Goal: Information Seeking & Learning: Find specific fact

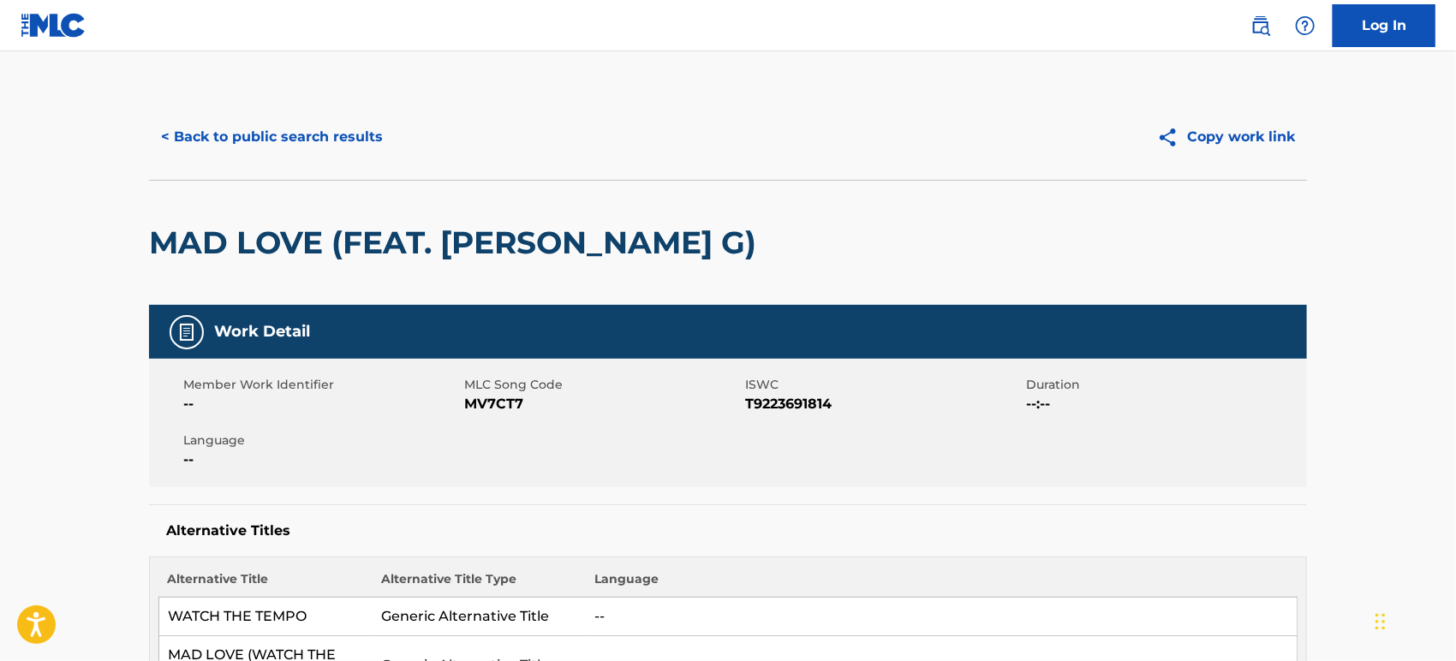
click at [200, 130] on button "< Back to public search results" at bounding box center [272, 137] width 246 height 43
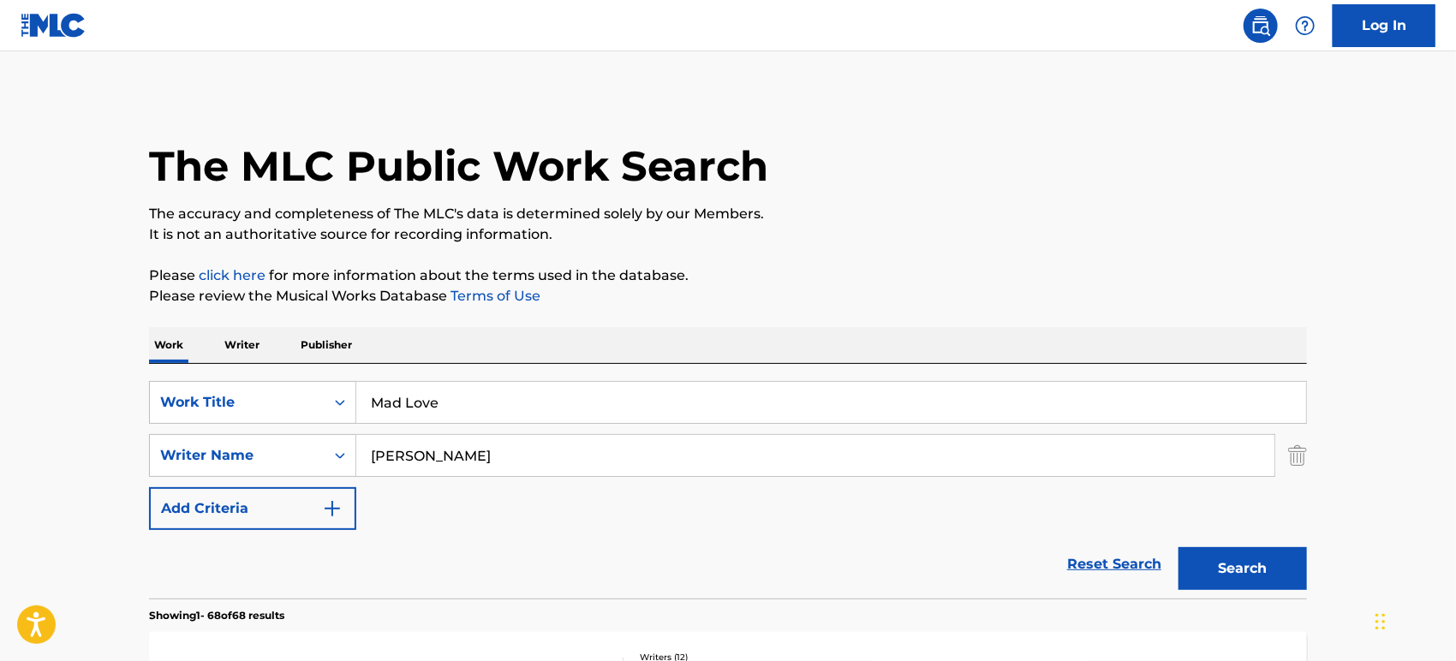
drag, startPoint x: 244, startPoint y: 382, endPoint x: 225, endPoint y: 378, distance: 19.3
click at [225, 378] on div "SearchWithCriteriaf84d8b47-8683-4a17-b269-6d1d1d0a7de4 Work Title Mad Love Sear…" at bounding box center [728, 481] width 1158 height 235
paste input "I uomini sessuali"
type input "I uomini sessuali"
drag, startPoint x: 502, startPoint y: 449, endPoint x: 267, endPoint y: 444, distance: 234.7
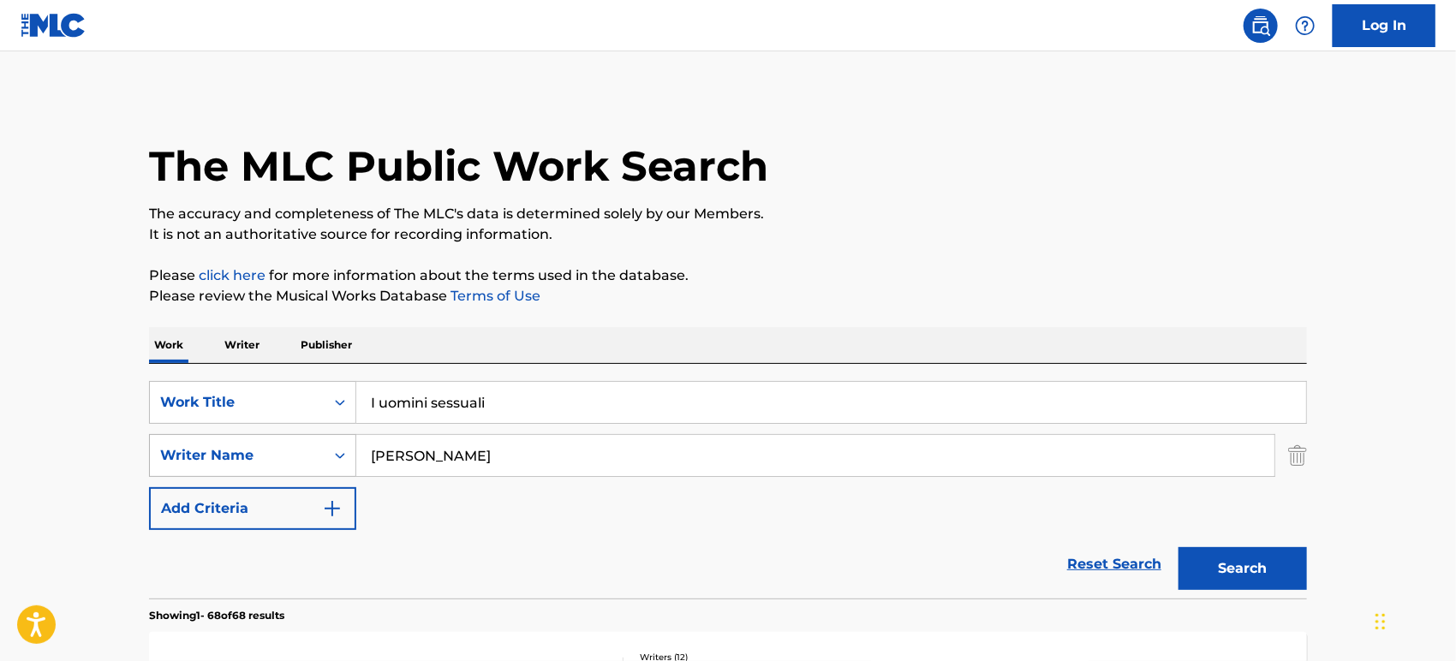
click at [267, 444] on div "SearchWithCriteria5d7dcedf-084f-47c5-b7f0-208da582deaa Writer Name [PERSON_NAME]" at bounding box center [728, 455] width 1158 height 43
paste input "Medici"
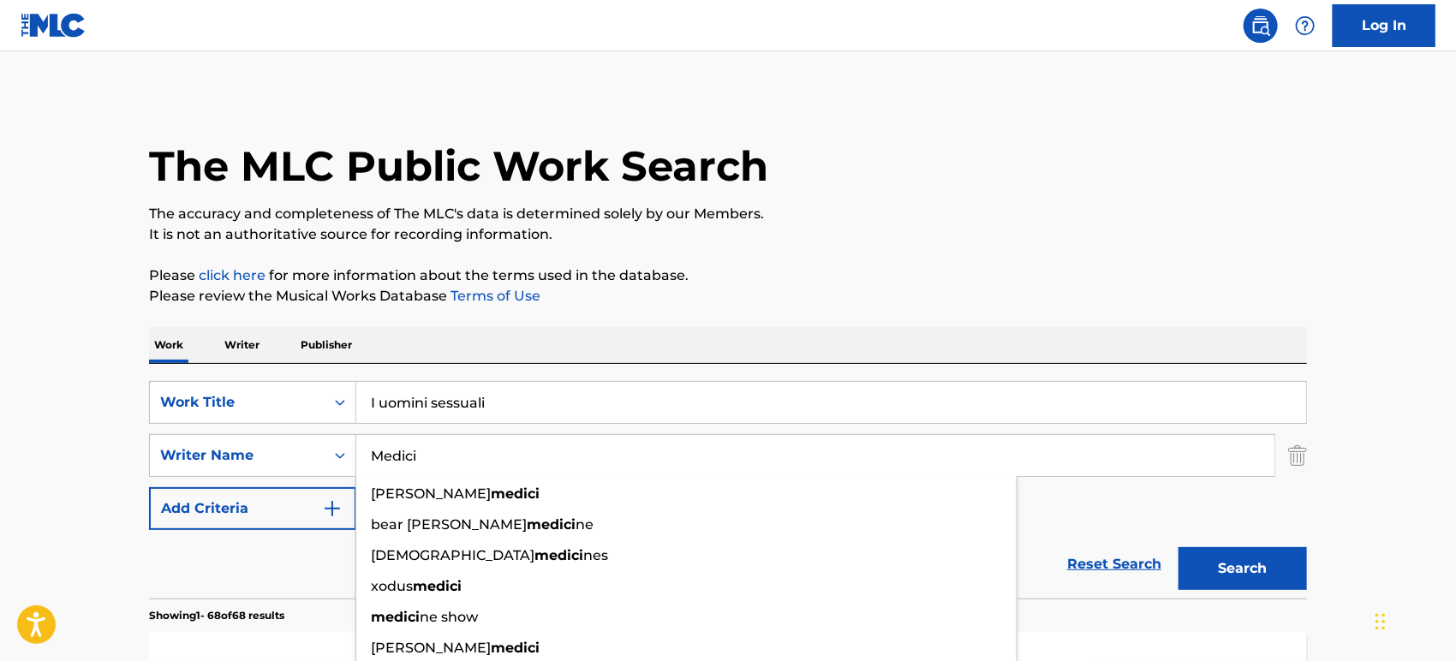
type input "Medici"
click at [1227, 553] on button "Search" at bounding box center [1243, 568] width 128 height 43
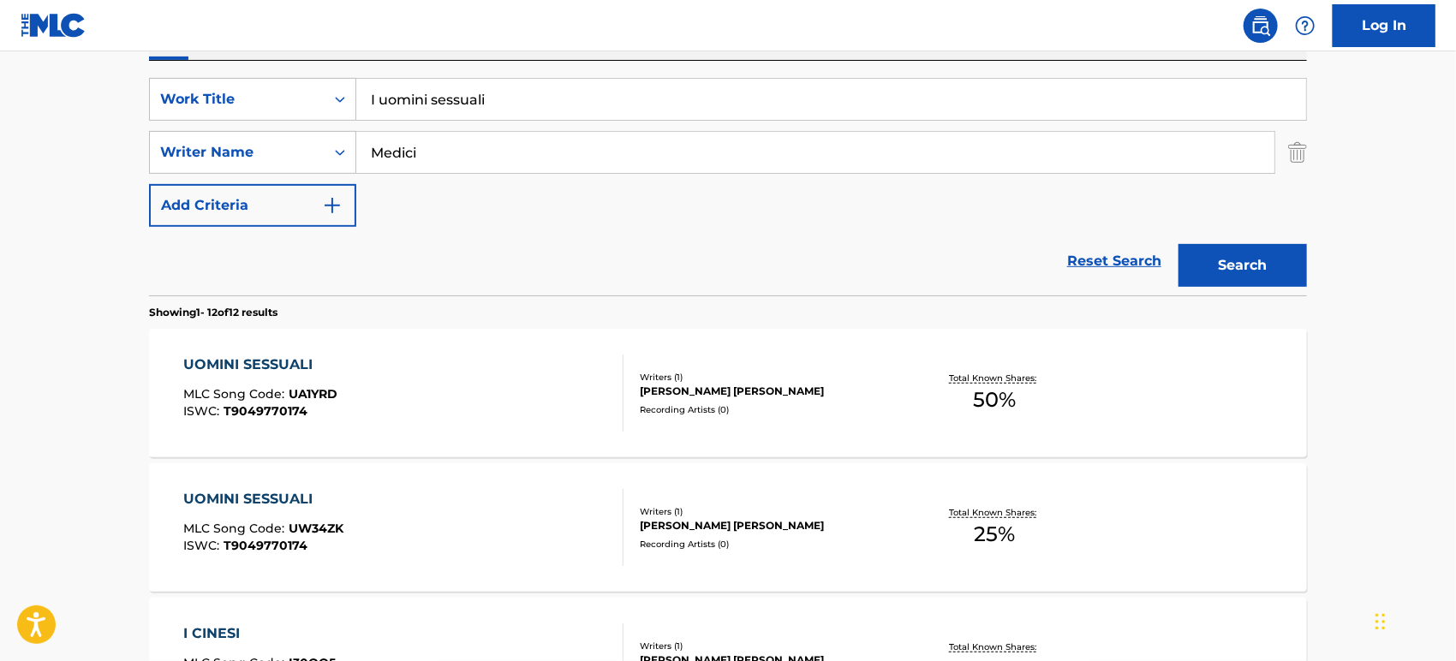
scroll to position [190, 0]
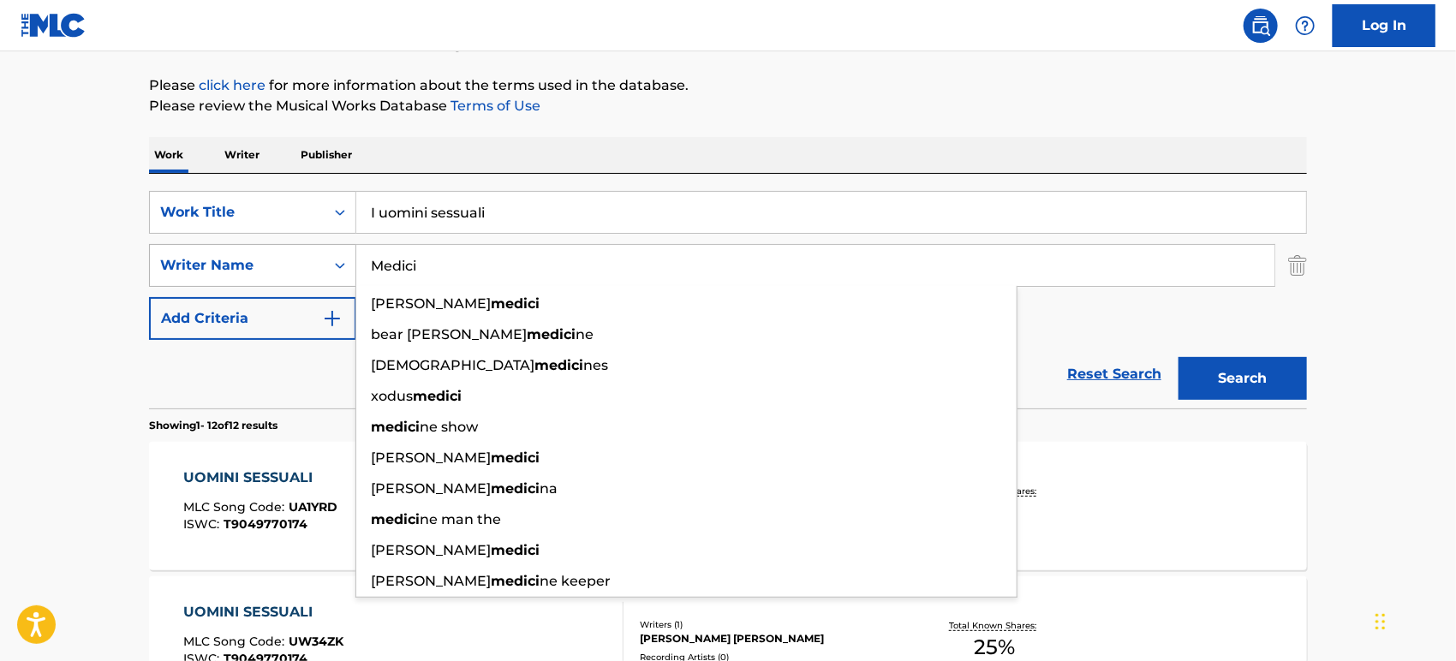
drag, startPoint x: 442, startPoint y: 265, endPoint x: 322, endPoint y: 259, distance: 120.1
click at [322, 259] on div "SearchWithCriteria5d7dcedf-084f-47c5-b7f0-208da582deaa Writer Name [PERSON_NAME…" at bounding box center [728, 265] width 1158 height 43
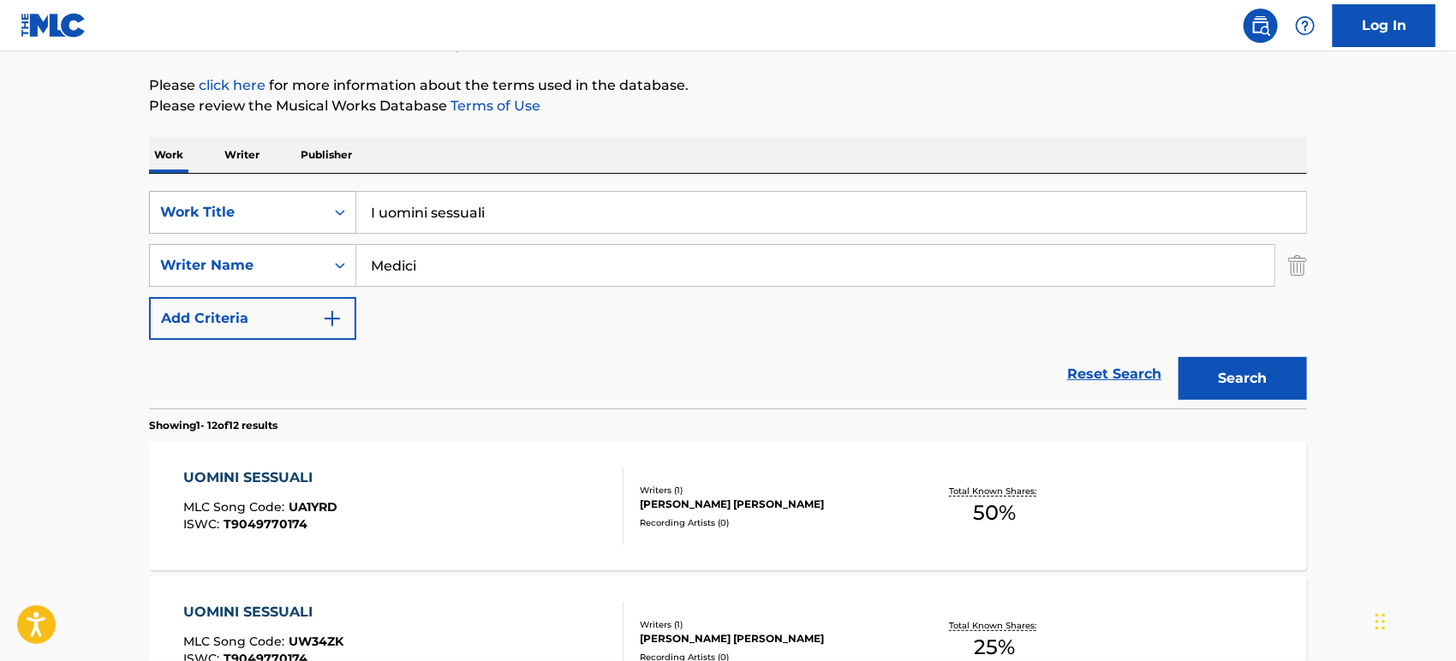
drag, startPoint x: 534, startPoint y: 214, endPoint x: 320, endPoint y: 212, distance: 214.1
click at [320, 212] on div "SearchWithCriteriaf84d8b47-8683-4a17-b269-6d1d1d0a7de4 Work Title I uomini sess…" at bounding box center [728, 212] width 1158 height 43
click at [486, 241] on div "SearchWithCriteriaf84d8b47-8683-4a17-b269-6d1d1d0a7de4 Work Title I uomini sess…" at bounding box center [728, 265] width 1158 height 149
drag, startPoint x: 500, startPoint y: 218, endPoint x: 381, endPoint y: 208, distance: 119.4
click at [381, 208] on input "I uomini sessuali" at bounding box center [831, 212] width 950 height 41
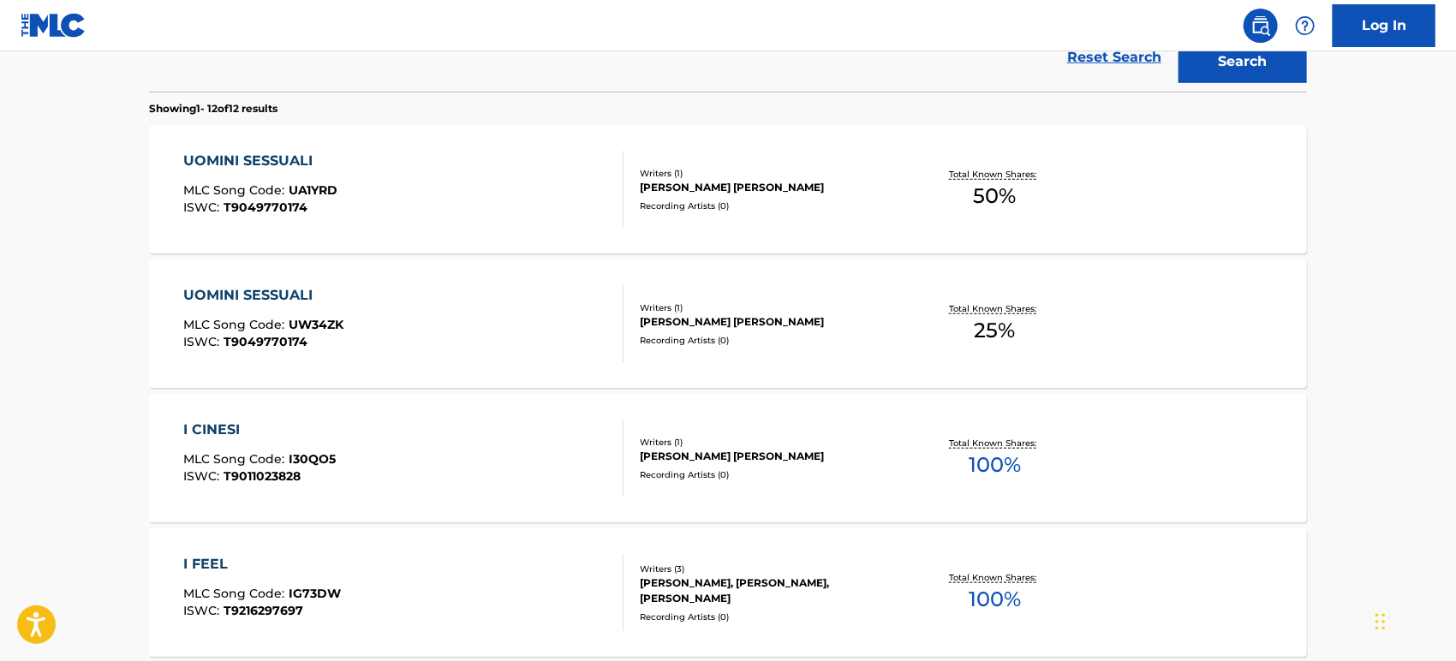
scroll to position [380, 0]
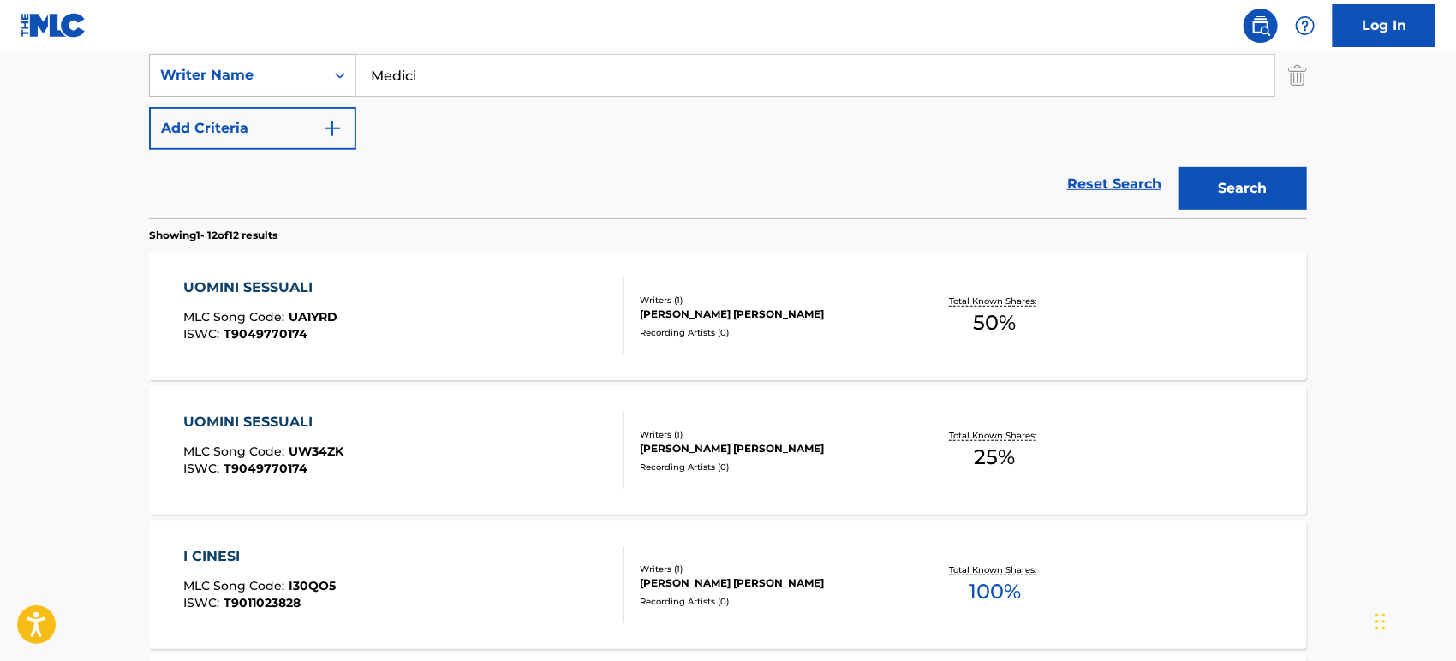
click at [847, 327] on div "Recording Artists ( 0 )" at bounding box center [769, 332] width 259 height 13
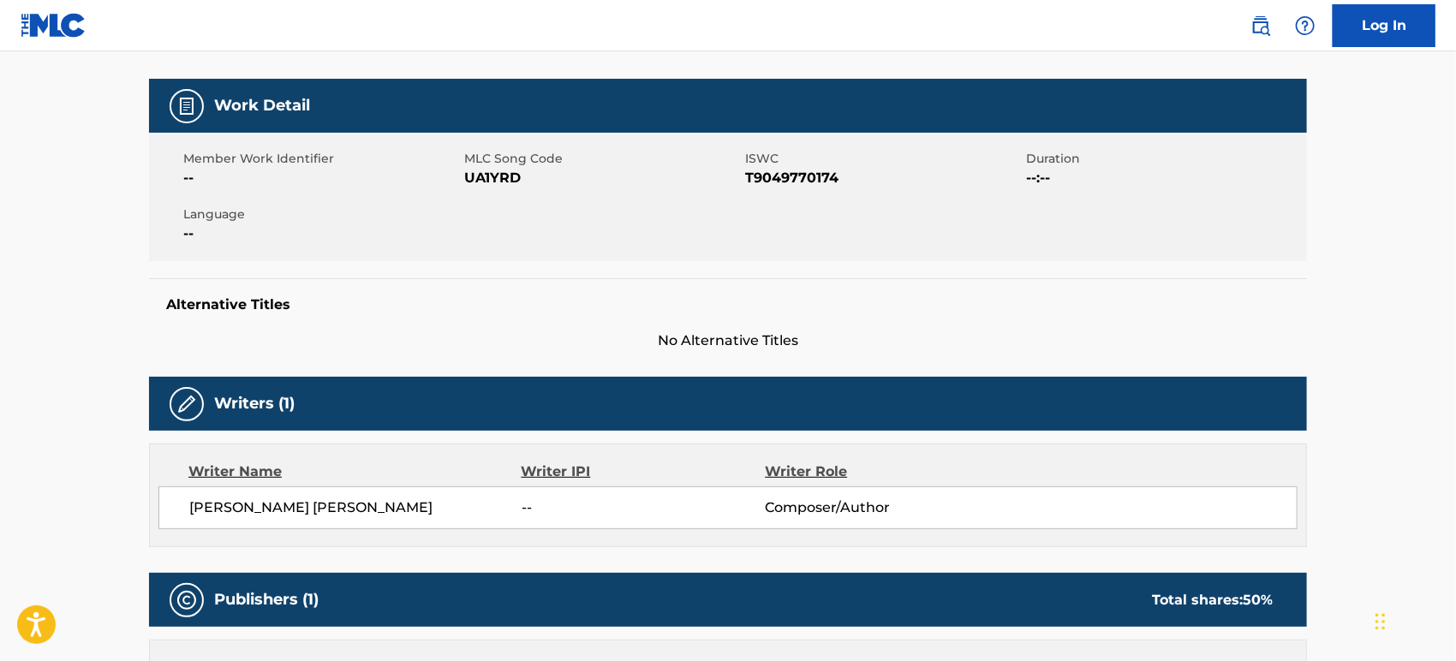
scroll to position [95, 0]
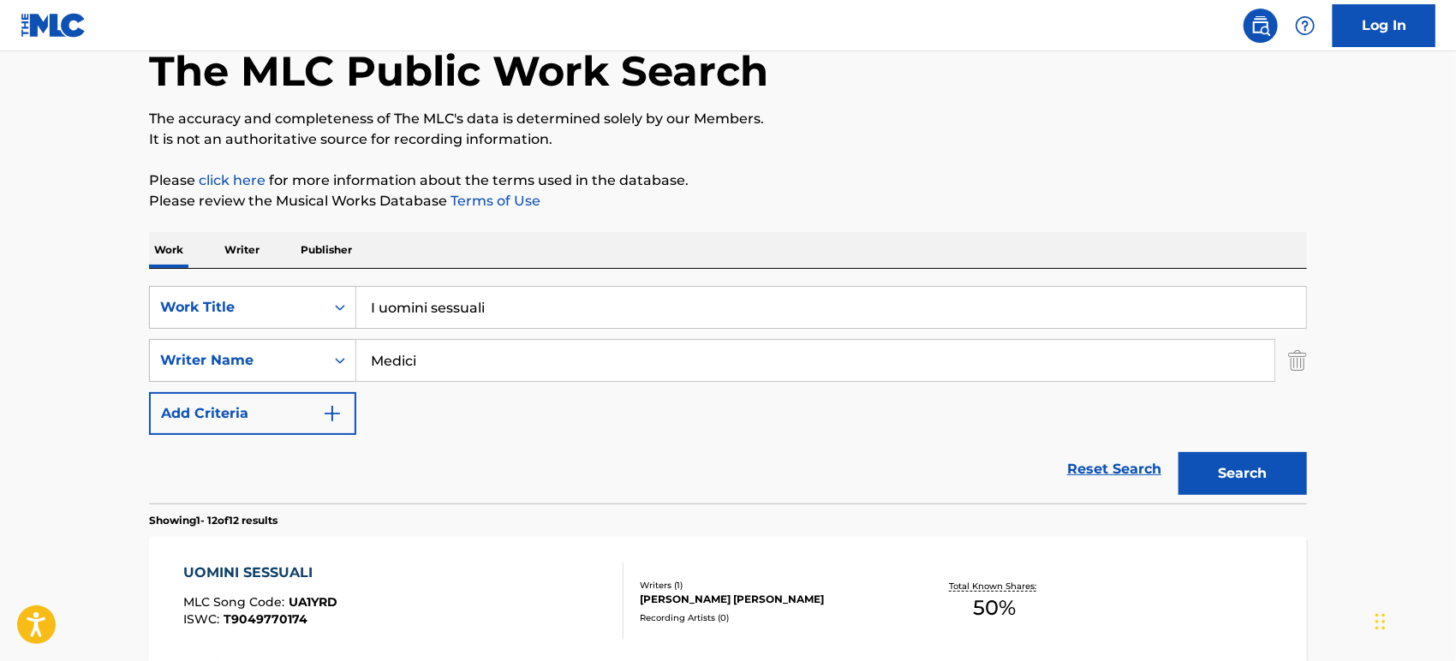
scroll to position [380, 0]
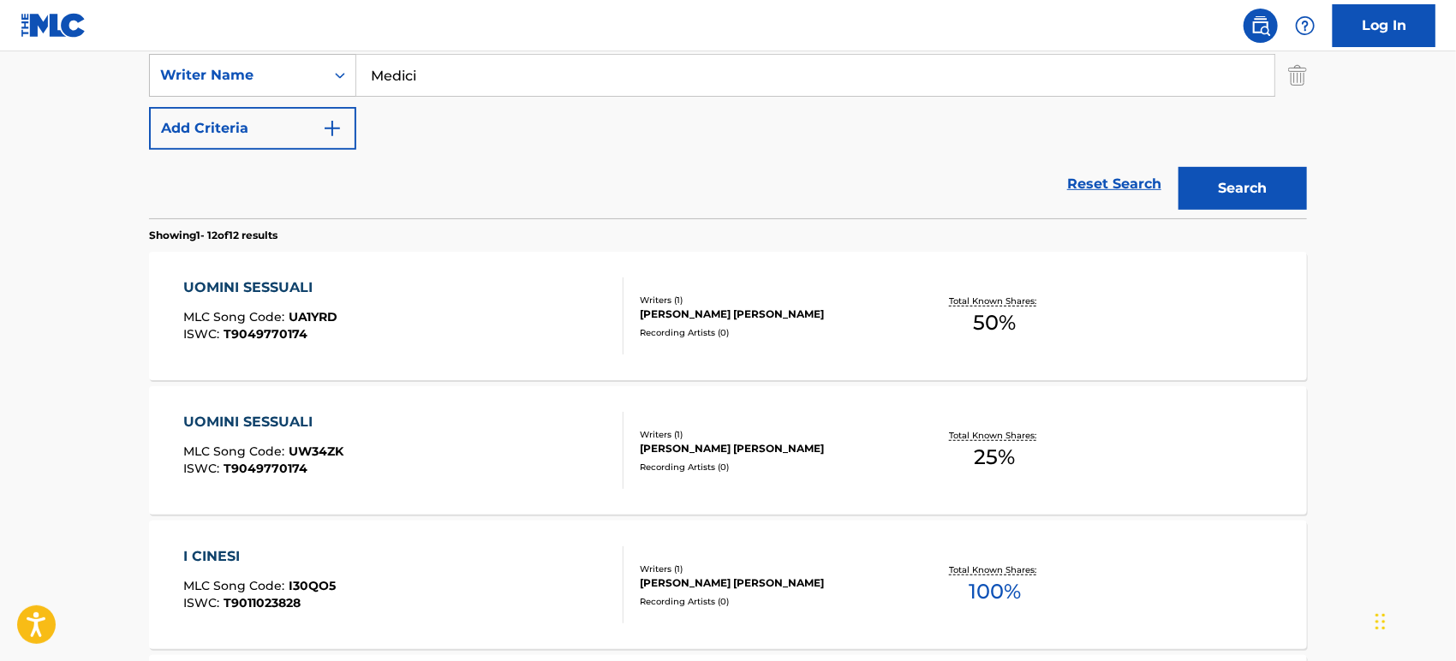
click at [425, 437] on div "UOMINI SESSUALI MLC Song Code : UW34ZK ISWC : T9049770174" at bounding box center [404, 450] width 440 height 77
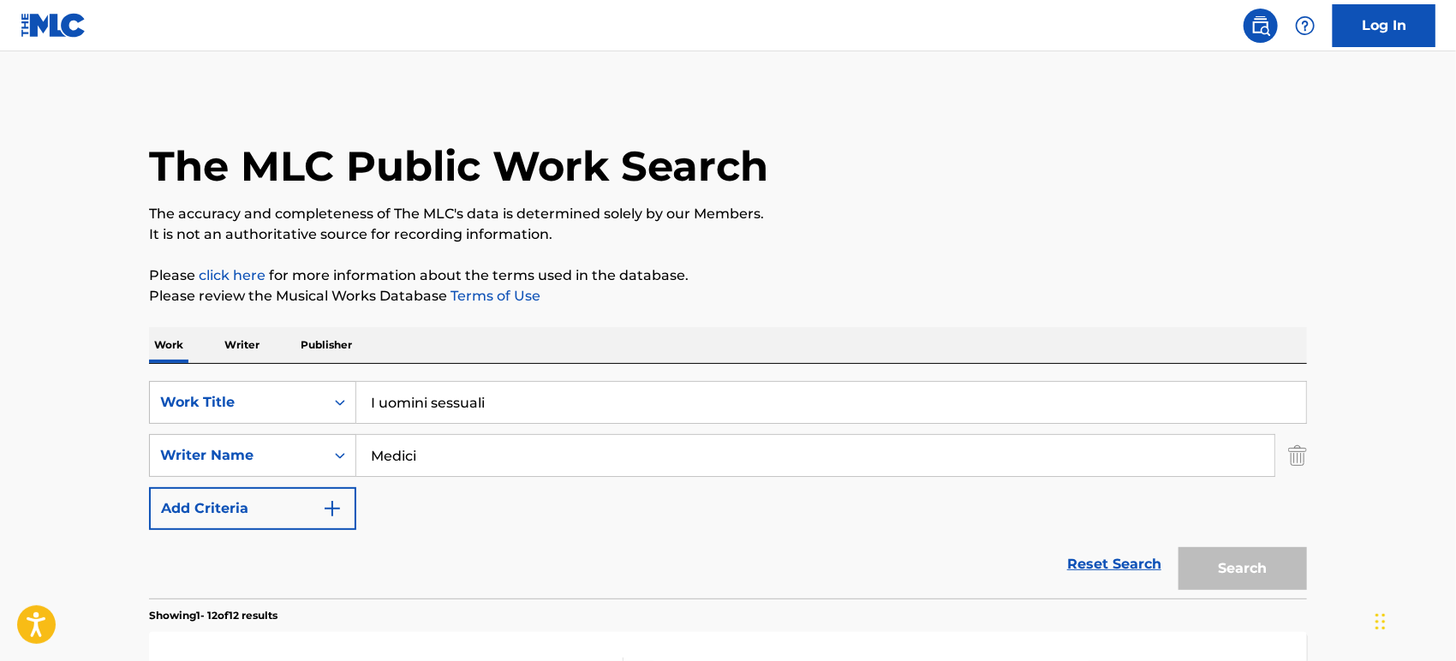
scroll to position [380, 0]
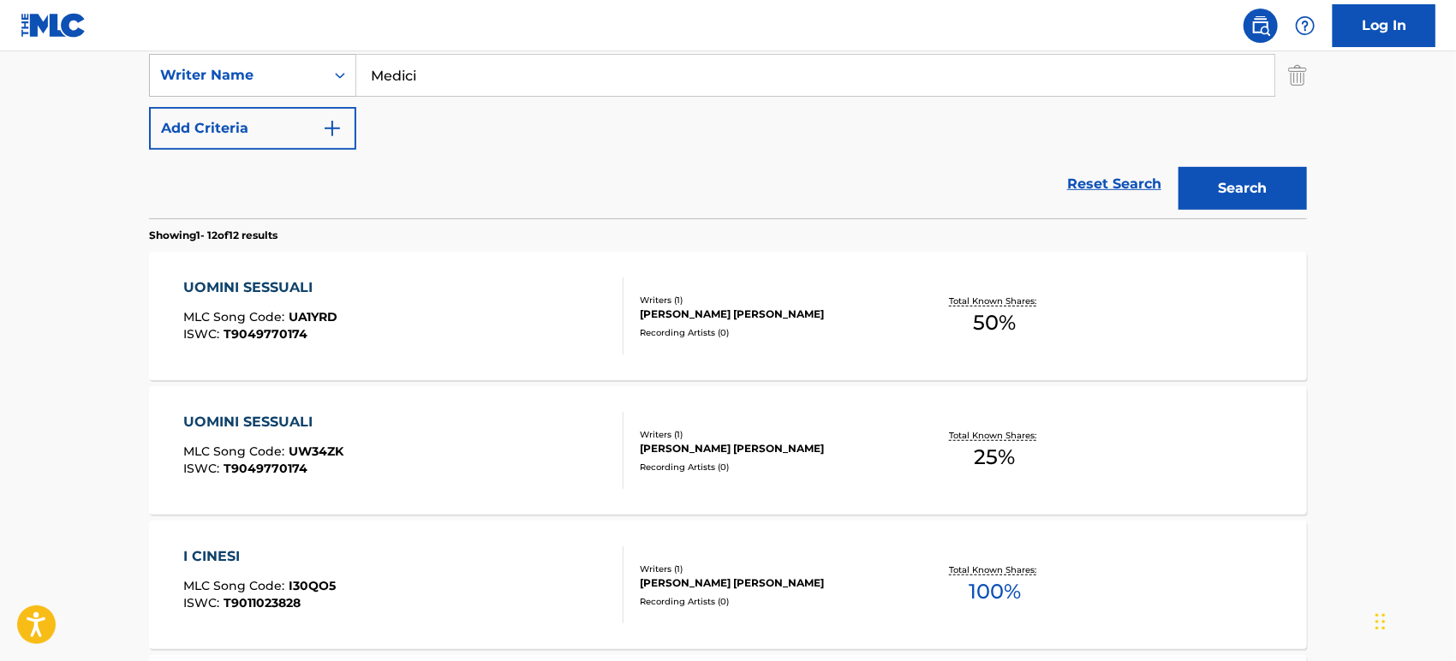
click at [545, 326] on div "UOMINI SESSUALI MLC Song Code : UA1YRD ISWC : T9049770174" at bounding box center [404, 316] width 440 height 77
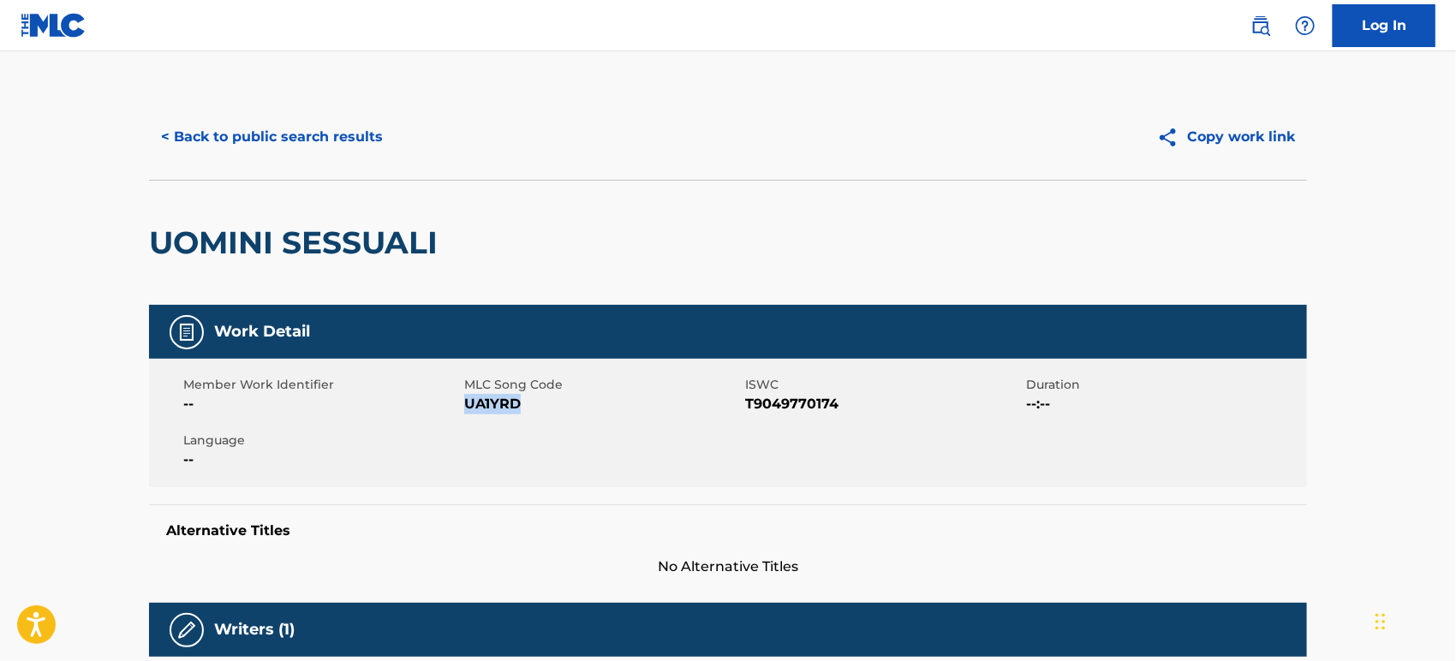
drag, startPoint x: 533, startPoint y: 403, endPoint x: 464, endPoint y: 397, distance: 68.7
click at [464, 397] on span "UA1YRD" at bounding box center [602, 404] width 277 height 21
copy span "UA1YRD"
